Goal: Task Accomplishment & Management: Complete application form

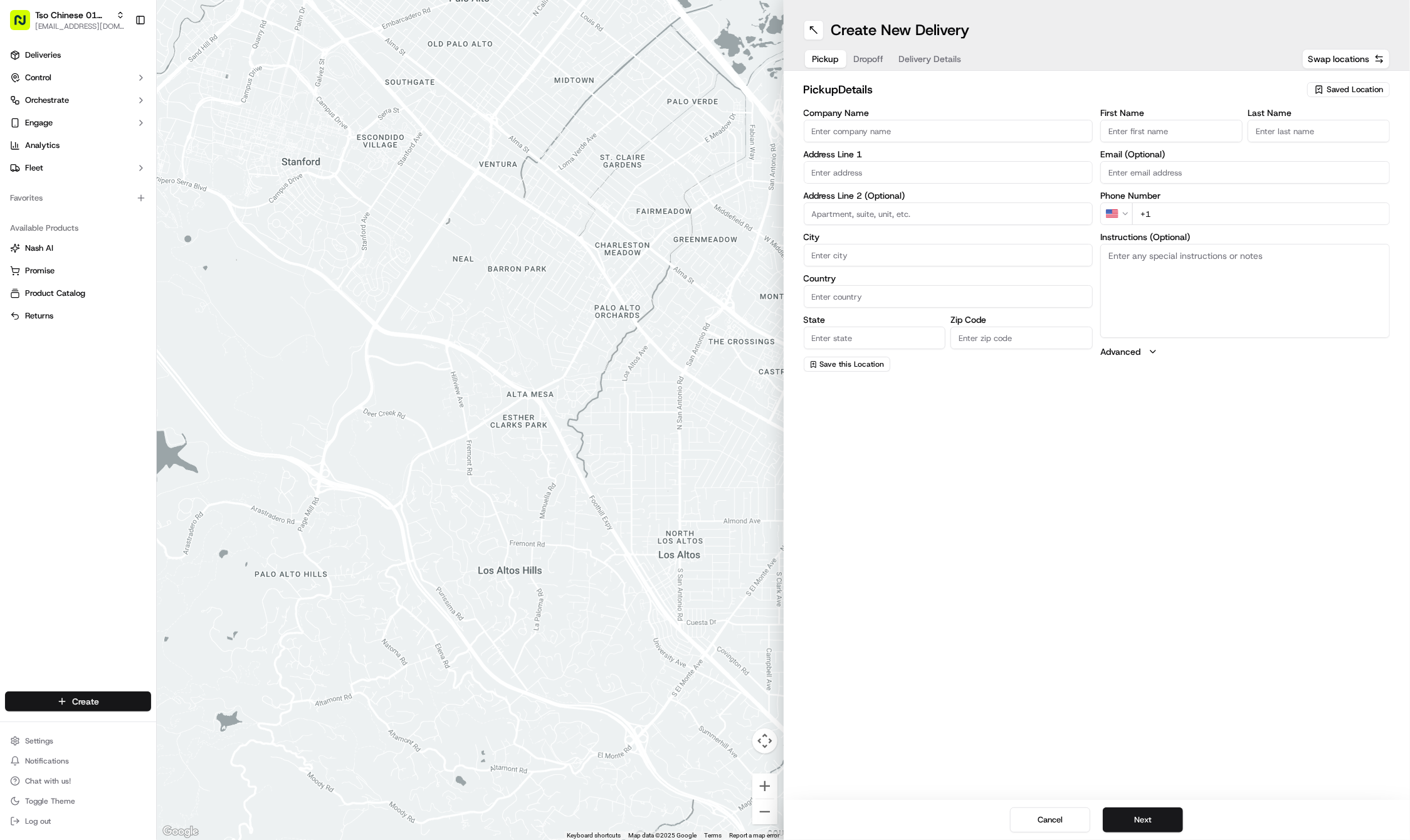
click at [30, 695] on html "Tso Chinese 01 Cherrywood haran@tsochinese.com Toggle Sidebar Deliveries Contro…" at bounding box center [705, 420] width 1410 height 840
click at [161, 723] on link "Delivery" at bounding box center [226, 724] width 140 height 22
